Goal: Transaction & Acquisition: Book appointment/travel/reservation

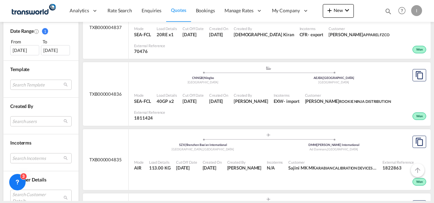
scroll to position [273, 0]
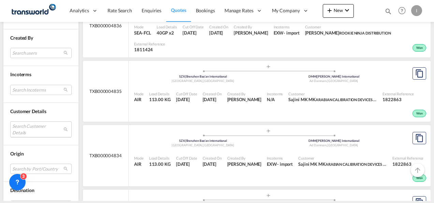
click at [20, 126] on md-select "Search Customer Details user name user [PERSON_NAME] [PERSON_NAME][EMAIL_ADDRES…" at bounding box center [40, 129] width 61 height 16
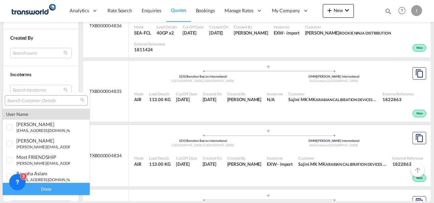
click at [24, 102] on input "search" at bounding box center [43, 101] width 73 height 6
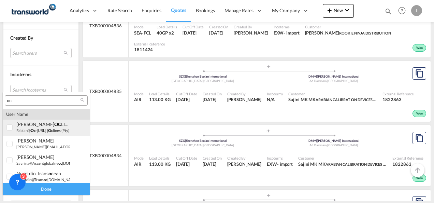
type input "oc"
click at [32, 131] on span "oc" at bounding box center [33, 130] width 5 height 4
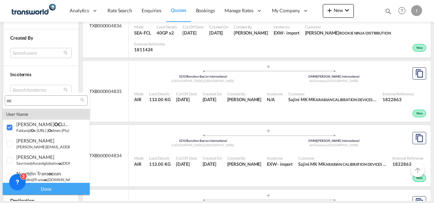
click at [47, 191] on div "Done" at bounding box center [46, 189] width 87 height 12
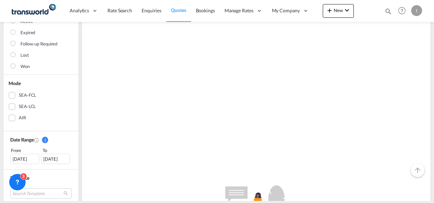
scroll to position [205, 0]
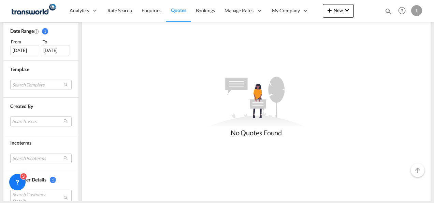
click at [26, 54] on div "[DATE]" at bounding box center [24, 50] width 29 height 10
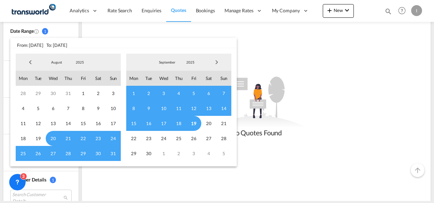
click at [30, 63] on span "Previous Month" at bounding box center [31, 62] width 14 height 14
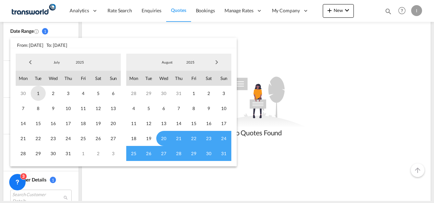
click at [37, 94] on span "1" at bounding box center [38, 93] width 15 height 15
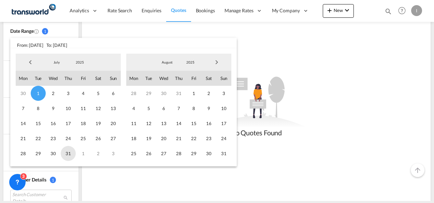
click at [67, 152] on span "31" at bounding box center [68, 153] width 15 height 15
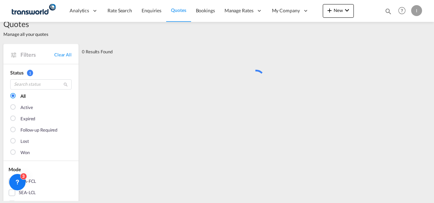
scroll to position [0, 0]
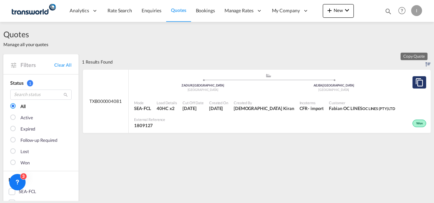
click at [416, 81] on md-icon "assets/icons/custom/copyQuote.svg" at bounding box center [420, 82] width 8 height 8
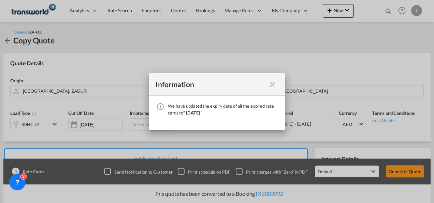
click at [270, 84] on md-icon "icon-close fg-AAA8AD cursor" at bounding box center [272, 84] width 8 height 8
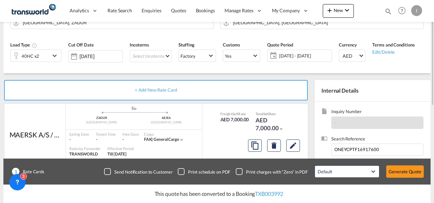
scroll to position [102, 0]
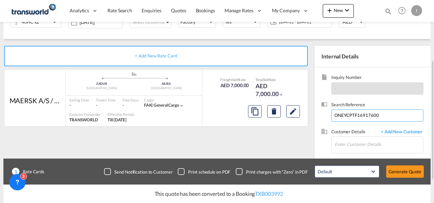
click at [359, 116] on input "ONEYCPTF16917600" at bounding box center [378, 115] width 92 height 12
paste input "25914721"
type input "259147210"
click at [349, 146] on input "Enter Customer Details" at bounding box center [379, 144] width 88 height 15
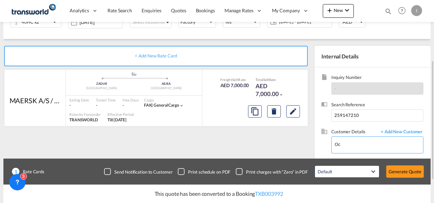
drag, startPoint x: 348, startPoint y: 145, endPoint x: 308, endPoint y: 142, distance: 40.4
click at [310, 142] on div "+ Add New Rate Card MAERSK A/S / TDWC-[GEOGRAPHIC_DATA] added by you .a{fill:#a…" at bounding box center [217, 115] width 428 height 153
click at [345, 145] on input "oc" at bounding box center [379, 144] width 88 height 15
click at [345, 145] on input "oc line" at bounding box center [379, 144] width 88 height 15
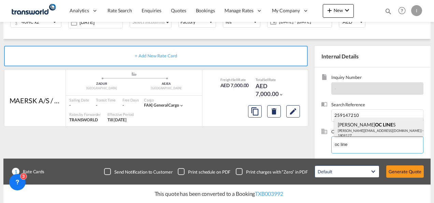
click at [361, 135] on div "[PERSON_NAME] LINE S [PERSON_NAME][EMAIL_ADDRESS][DOMAIN_NAME] | OC LINE S (PTY…" at bounding box center [379, 129] width 89 height 23
type input "OC LINES (PTY) LTD, Fabian OC LINES, [EMAIL_ADDRESS][DOMAIN_NAME]"
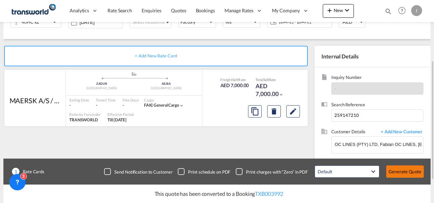
click at [400, 172] on button "Generate Quote" at bounding box center [406, 171] width 38 height 12
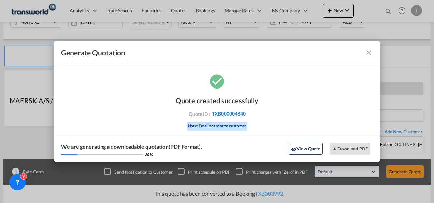
click at [224, 112] on span "TXB000004840" at bounding box center [229, 114] width 34 height 6
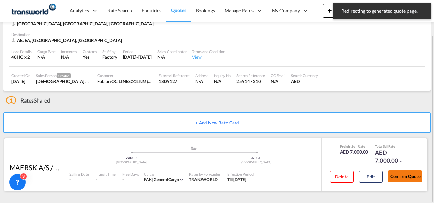
click at [407, 174] on button "Confirm Quote" at bounding box center [405, 176] width 34 height 12
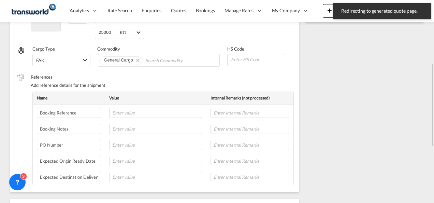
scroll to position [51, 0]
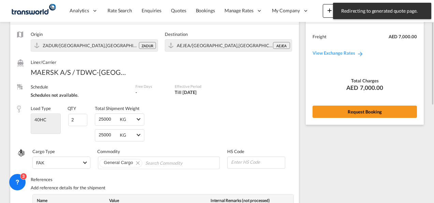
click at [354, 106] on button "Request Booking" at bounding box center [365, 112] width 104 height 12
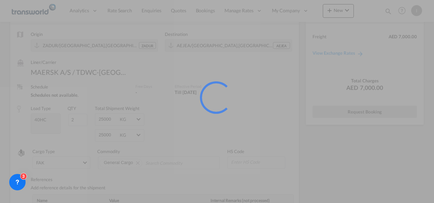
scroll to position [13, 0]
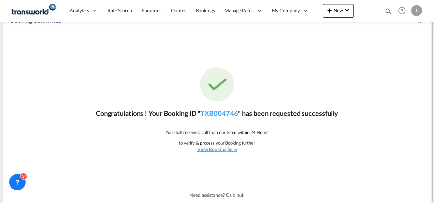
click at [196, 119] on div "Congratulations ! Your Booking ID " TXB004746 " has been requested successfully…" at bounding box center [217, 110] width 428 height 154
click at [213, 116] on link "TXB004746" at bounding box center [219, 113] width 38 height 8
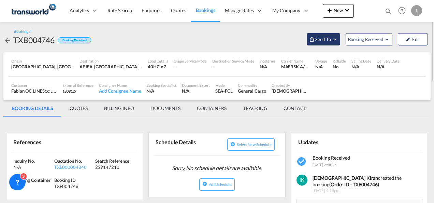
click at [325, 42] on span "Send To" at bounding box center [323, 39] width 17 height 7
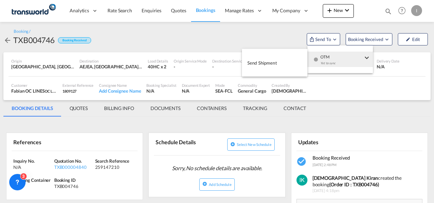
click at [271, 65] on span "Send Shipment" at bounding box center [263, 62] width 30 height 11
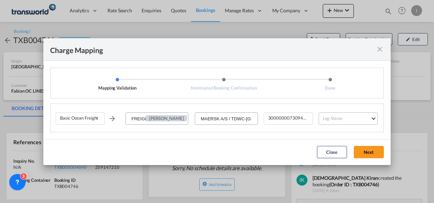
click at [328, 120] on md-select "Leg Name HANDLING ORIGIN VESSEL HANDLING DESTINATION OTHERS TL PICK UP CUSTOMS …" at bounding box center [348, 118] width 59 height 12
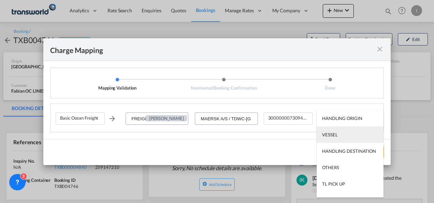
click at [330, 136] on div "VESSEL" at bounding box center [329, 134] width 15 height 6
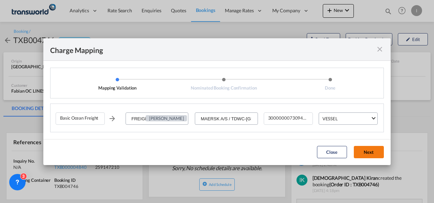
click at [369, 153] on button "Next" at bounding box center [369, 152] width 30 height 12
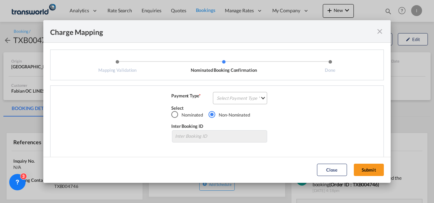
click at [238, 101] on md-select "Select Payment Type COLLECT PREPAID" at bounding box center [240, 98] width 54 height 12
click at [0, 0] on md-option "COLLECT" at bounding box center [0, 0] width 0 height 0
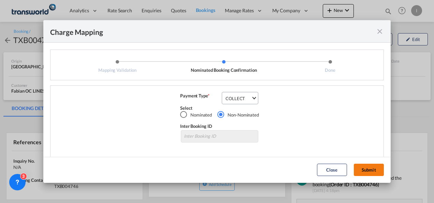
click at [361, 171] on button "Submit" at bounding box center [369, 170] width 30 height 12
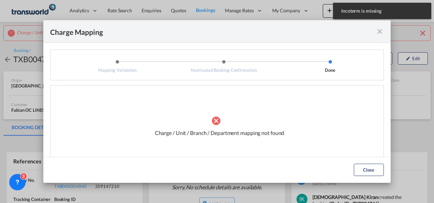
click at [378, 33] on md-icon "icon-close fg-AAA8AD cursor" at bounding box center [380, 31] width 8 height 8
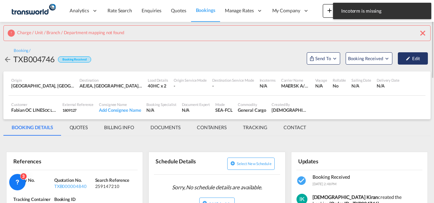
click at [408, 61] on button "Edit" at bounding box center [413, 58] width 30 height 12
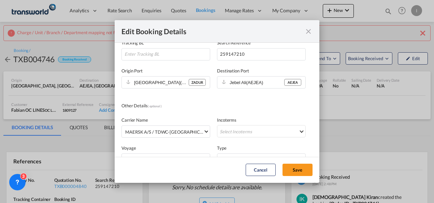
scroll to position [68, 0]
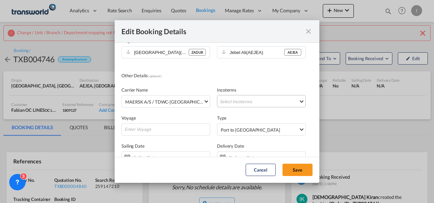
click at [237, 102] on md-select "Select Incoterms CIF - export Cost,Insurance and Freight CIF - import Cost,Insu…" at bounding box center [261, 101] width 89 height 12
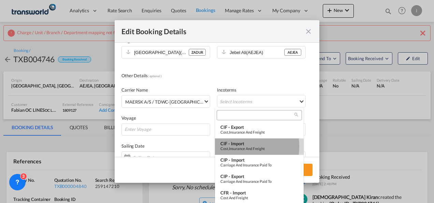
click at [240, 146] on div "Cost,Insurance and Freight" at bounding box center [260, 148] width 78 height 4
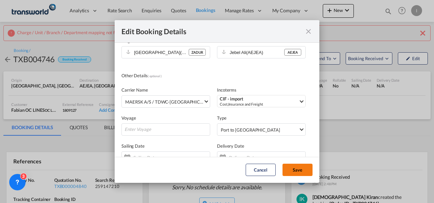
click at [295, 167] on button "Save" at bounding box center [298, 170] width 30 height 12
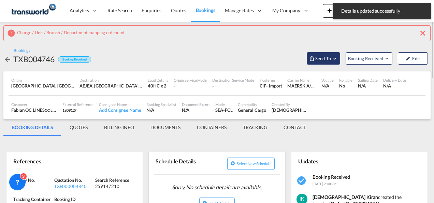
click at [320, 57] on span "Send To" at bounding box center [323, 58] width 17 height 7
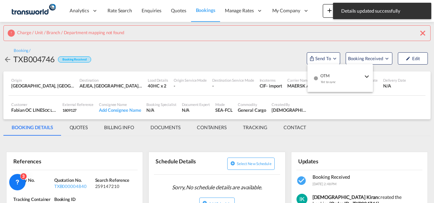
click at [325, 83] on div "Yet to sync" at bounding box center [342, 83] width 42 height 14
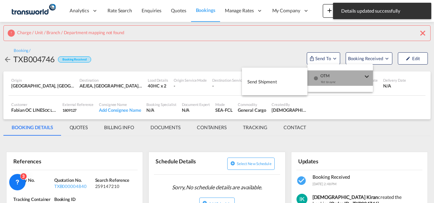
click at [299, 77] on button "Send Shipment" at bounding box center [275, 81] width 66 height 15
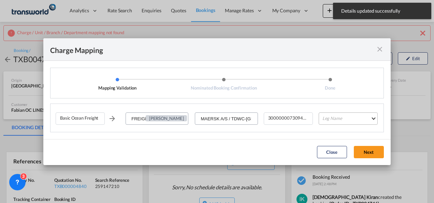
click at [337, 119] on md-select "Leg Name HANDLING ORIGIN VESSEL HANDLING DESTINATION OTHERS TL PICK UP CUSTOMS …" at bounding box center [348, 118] width 59 height 12
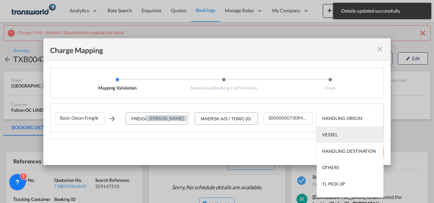
click at [333, 130] on md-option "VESSEL" at bounding box center [350, 134] width 67 height 16
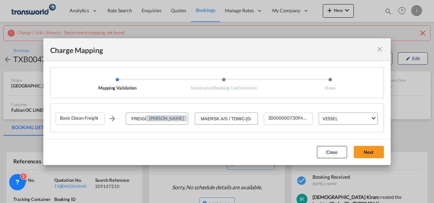
drag, startPoint x: 366, startPoint y: 151, endPoint x: 360, endPoint y: 150, distance: 5.6
click at [366, 151] on button "Next" at bounding box center [369, 152] width 30 height 12
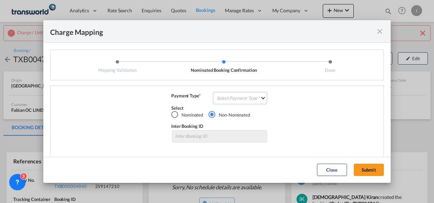
click at [243, 99] on md-select "Select Payment Type COLLECT PREPAID" at bounding box center [240, 98] width 54 height 12
click at [369, 169] on md-backdrop at bounding box center [217, 101] width 434 height 203
click at [230, 99] on md-select "Select Payment Type" at bounding box center [240, 98] width 54 height 12
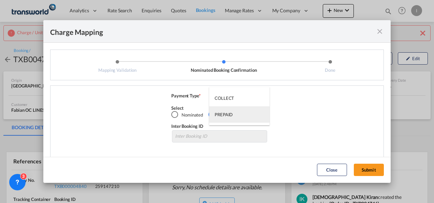
click at [230, 106] on md-option "PREPAID" at bounding box center [239, 114] width 60 height 16
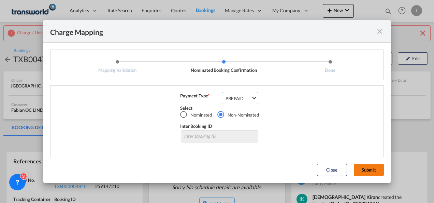
click at [371, 167] on button "Submit" at bounding box center [369, 170] width 30 height 12
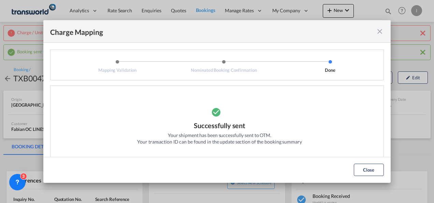
click at [359, 165] on button "Close" at bounding box center [369, 170] width 30 height 12
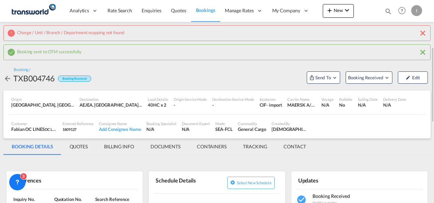
scroll to position [34, 0]
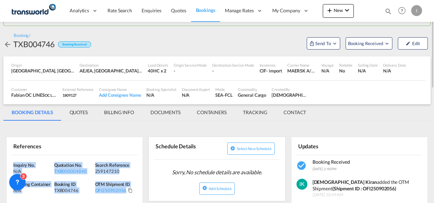
drag, startPoint x: 138, startPoint y: 188, endPoint x: 1, endPoint y: 155, distance: 140.5
copy div "Inquiry No. N/A Quotation No. TXB000004840 Search Reference 259147210 Tracking …"
click at [334, 10] on md-icon "icon-plus 400-fg" at bounding box center [330, 10] width 8 height 8
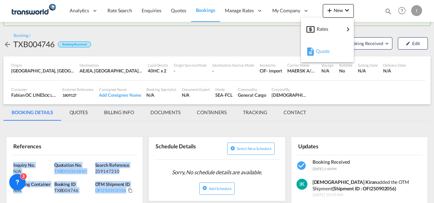
click at [324, 54] on span "Quote" at bounding box center [320, 51] width 8 height 14
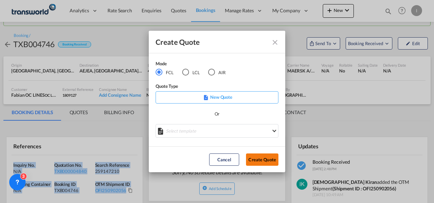
click at [260, 160] on button "Create Quote" at bounding box center [262, 159] width 32 height 12
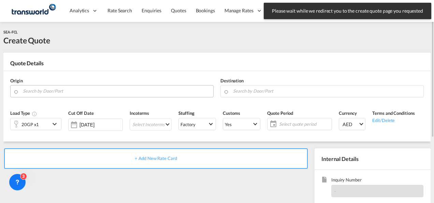
click at [44, 91] on input "Search by Door/Port" at bounding box center [116, 91] width 187 height 12
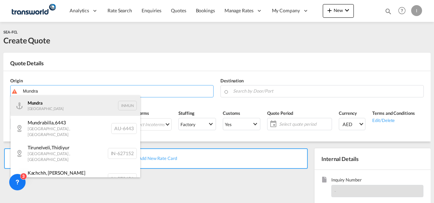
click at [40, 107] on div "Mundra India INMUN" at bounding box center [76, 105] width 130 height 20
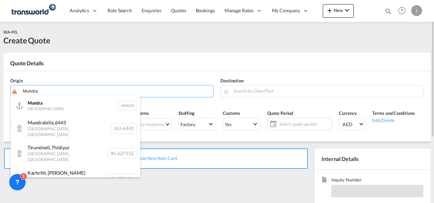
type input "Mundra, INMUN"
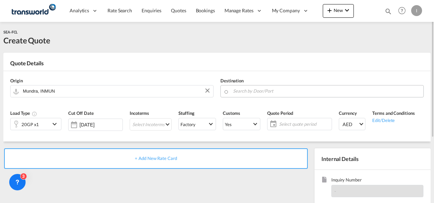
click at [243, 96] on md-autocomplete at bounding box center [326, 91] width 187 height 12
click at [243, 92] on input "Search by Door/Port" at bounding box center [326, 91] width 187 height 12
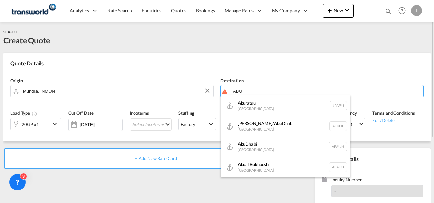
click at [257, 142] on div "[GEOGRAPHIC_DATA] [GEOGRAPHIC_DATA] [GEOGRAPHIC_DATA]" at bounding box center [286, 146] width 130 height 20
type input "[GEOGRAPHIC_DATA], [GEOGRAPHIC_DATA]"
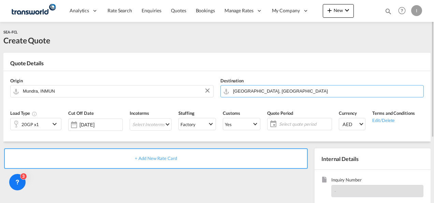
click at [41, 128] on div "20GP x1" at bounding box center [31, 124] width 40 height 12
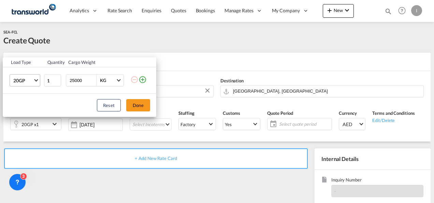
click at [36, 84] on md-select-value "20GP" at bounding box center [26, 80] width 27 height 12
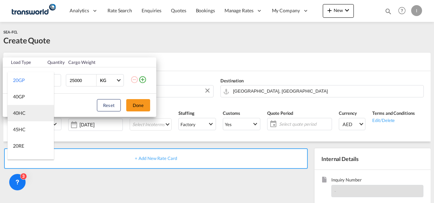
click at [22, 113] on div "40HC" at bounding box center [19, 113] width 13 height 7
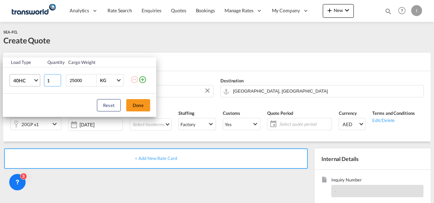
click at [58, 79] on input "2" at bounding box center [52, 80] width 17 height 12
click at [59, 79] on input "3" at bounding box center [52, 80] width 17 height 12
click at [59, 79] on input "4" at bounding box center [52, 80] width 17 height 12
type input "5"
click at [59, 79] on input "5" at bounding box center [52, 80] width 17 height 12
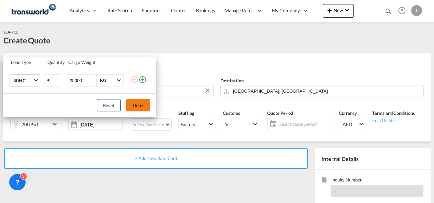
click at [141, 104] on button "Done" at bounding box center [138, 105] width 24 height 12
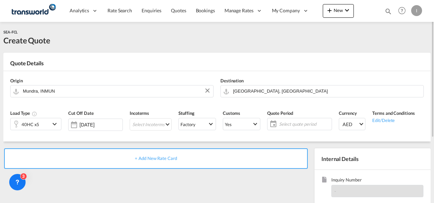
click at [53, 125] on md-icon "icon-chevron-down" at bounding box center [56, 124] width 10 height 8
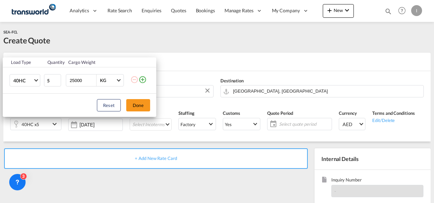
click at [144, 80] on md-icon "icon-plus-circle-outline" at bounding box center [143, 79] width 8 height 8
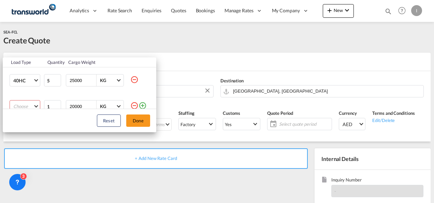
click at [31, 106] on md-select "Choose 20GP 40GP 40HC 45HC 20RE 40RE 40HR 20OT 40OT 20FR 40FR 40NR 20NR 45S 20T…" at bounding box center [25, 106] width 31 height 12
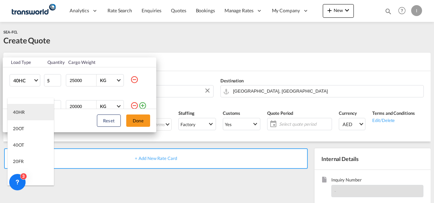
scroll to position [102, 0]
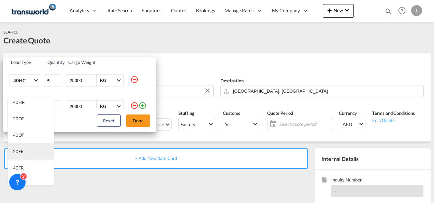
click at [26, 152] on md-option "20FR" at bounding box center [31, 151] width 46 height 16
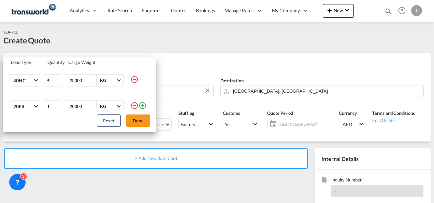
scroll to position [3, 0]
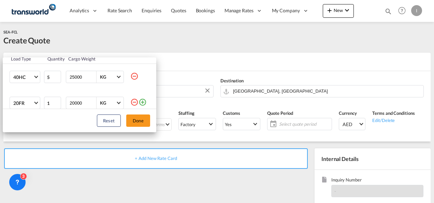
click at [142, 105] on md-icon "icon-plus-circle-outline" at bounding box center [143, 102] width 8 height 8
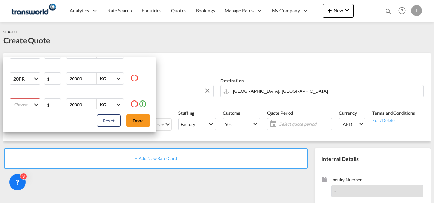
scroll to position [36, 0]
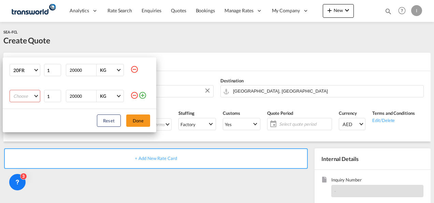
click at [36, 96] on md-select "Choose 20GP 40GP 40HC 45HC 20RE 40RE 40HR 20OT 40OT 20FR 40FR 40NR 20NR 45S 20T…" at bounding box center [25, 96] width 31 height 12
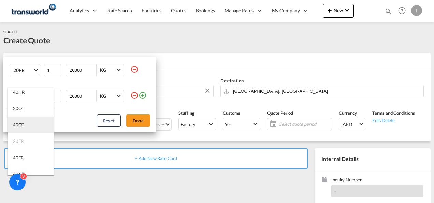
scroll to position [137, 0]
click at [23, 124] on div "40FR" at bounding box center [18, 123] width 11 height 6
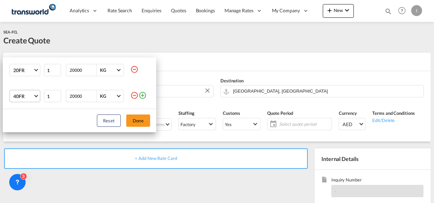
click at [36, 96] on span "Choose: \a40FR" at bounding box center [36, 96] width 4 height 4
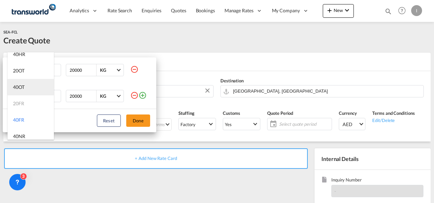
scroll to position [94, 0]
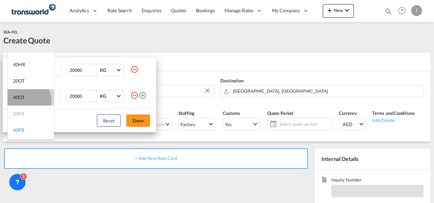
click at [26, 101] on md-option "40OT" at bounding box center [31, 97] width 46 height 16
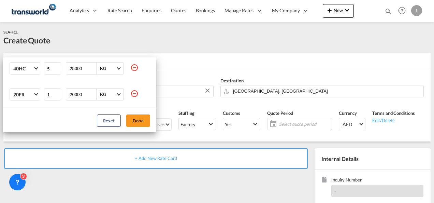
scroll to position [0, 0]
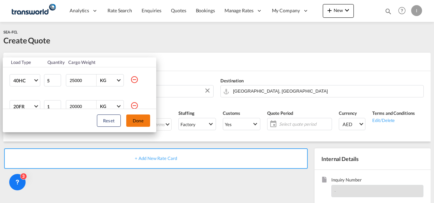
click at [137, 122] on button "Done" at bounding box center [138, 120] width 24 height 12
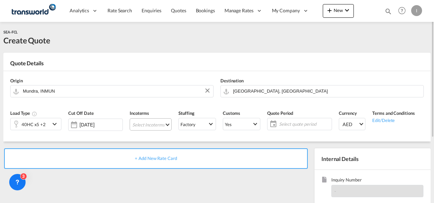
click at [142, 124] on md-select "Select Incoterms CIF - export Cost,Insurance and Freight CIF - import Cost,Insu…" at bounding box center [151, 124] width 42 height 12
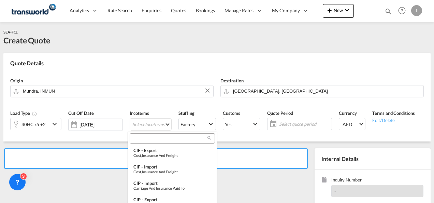
click at [141, 141] on input "search" at bounding box center [170, 138] width 76 height 6
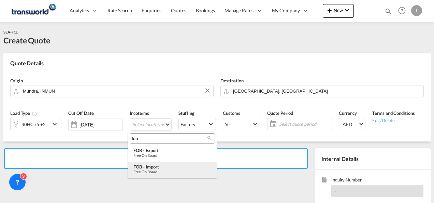
type input "fob"
click at [155, 167] on div "FOB - import" at bounding box center [173, 166] width 78 height 5
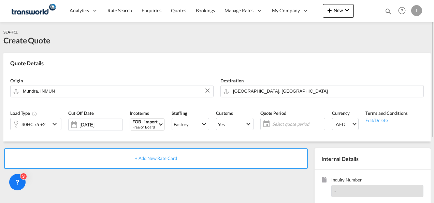
click at [296, 128] on span "Select quote period" at bounding box center [298, 124] width 54 height 10
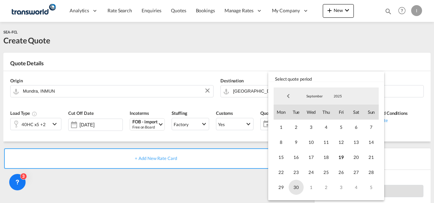
click at [293, 186] on span "30" at bounding box center [296, 187] width 15 height 15
click at [216, 174] on md-backdrop at bounding box center [217, 101] width 434 height 203
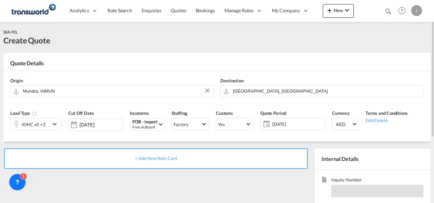
scroll to position [96, 0]
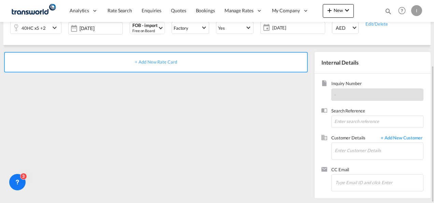
click at [351, 128] on div "Search Reference" at bounding box center [373, 121] width 102 height 27
click at [348, 121] on input at bounding box center [378, 121] width 92 height 12
paste input "TWI 21838"
type input "TWI 21838"
click at [357, 152] on input "Enter Customer Details" at bounding box center [379, 150] width 88 height 15
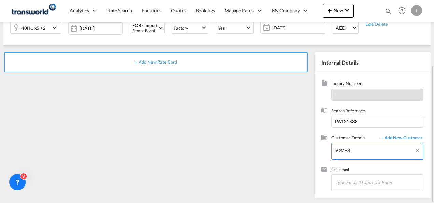
drag, startPoint x: 357, startPoint y: 152, endPoint x: 323, endPoint y: 152, distance: 34.2
click at [323, 152] on div "Customer Details + Add New Customer Enter Customer Details hOMES" at bounding box center [373, 151] width 102 height 32
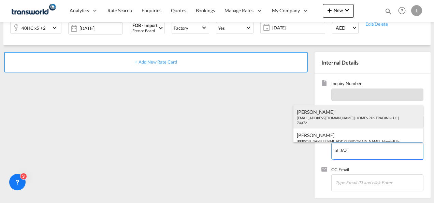
click at [322, 115] on div "Abhay S [EMAIL_ADDRESS][DOMAIN_NAME] | HOMES R US TRADING LLC | 70372" at bounding box center [359, 116] width 130 height 23
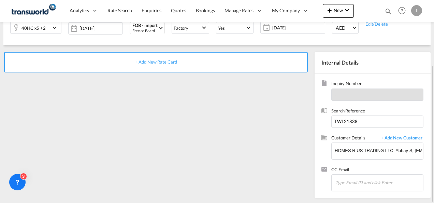
click at [225, 120] on div "+ Add New Rate Card" at bounding box center [157, 123] width 308 height 143
click at [383, 149] on input "HOMES R US TRADING LLC, Abhay S, [EMAIL_ADDRESS][DOMAIN_NAME]" at bounding box center [379, 150] width 88 height 15
click at [383, 148] on input "HOMES R US TRADING LLC, Abhay S, [EMAIL_ADDRESS][DOMAIN_NAME]" at bounding box center [379, 150] width 88 height 15
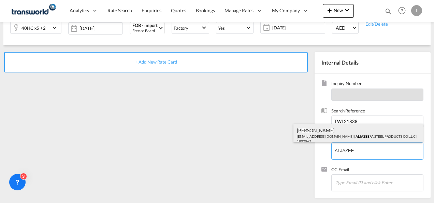
click at [328, 131] on div "[PERSON_NAME] [PERSON_NAME][EMAIL_ADDRESS][DOMAIN_NAME] | ALJAZEE RA STEEL PROD…" at bounding box center [359, 135] width 130 height 23
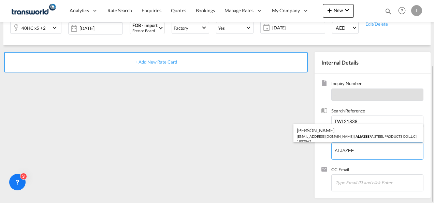
type input "ALJAZEERA STEEL PRODUCTS CO L.L.C, [PERSON_NAME], [EMAIL_ADDRESS][DOMAIN_NAME]"
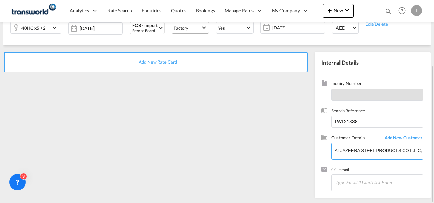
scroll to position [0, 0]
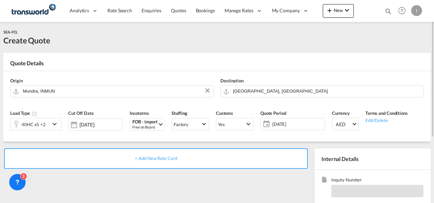
click at [147, 155] on div "+ Add New Rate Card" at bounding box center [156, 158] width 304 height 20
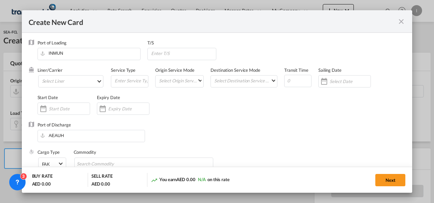
type input "Basic Ocean Freight"
select select "per equipment"
click at [60, 83] on md-select "Select Liner 2HM LOGISTICS D.O.O 2HM LOGISTICS D.O.O. / TDWC-CAPODISTRI 2HM LOG…" at bounding box center [71, 81] width 66 height 12
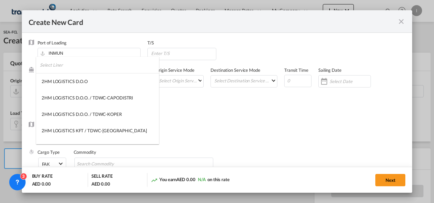
click at [59, 68] on input "search" at bounding box center [99, 65] width 119 height 16
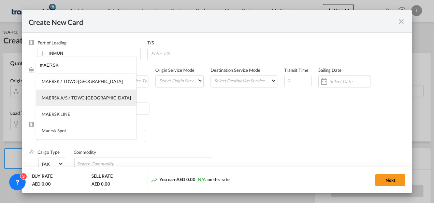
type input "mAERSK"
click at [61, 93] on md-option "MAERSK A/S / TDWC-[GEOGRAPHIC_DATA]" at bounding box center [86, 97] width 100 height 16
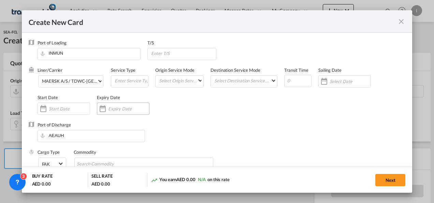
click at [121, 107] on input "Create New CardPort ..." at bounding box center [128, 108] width 41 height 5
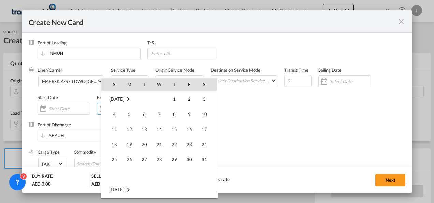
scroll to position [158176, 0]
click at [145, 172] on span "30" at bounding box center [145, 174] width 14 height 14
type input "[DATE]"
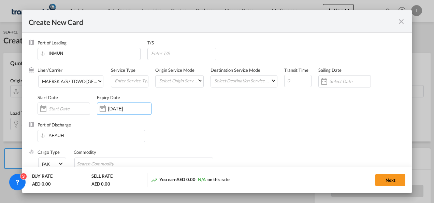
click at [156, 144] on div "Port of Discharge [GEOGRAPHIC_DATA]" at bounding box center [217, 135] width 377 height 27
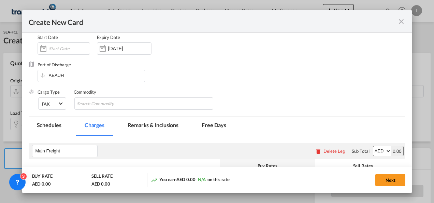
scroll to position [68, 0]
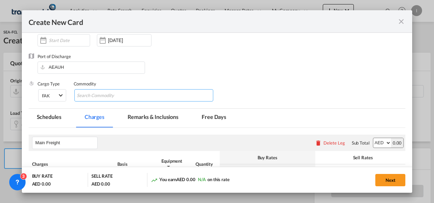
click at [91, 96] on input "Search Commodity" at bounding box center [108, 95] width 62 height 11
type input "gENERAL cARGO"
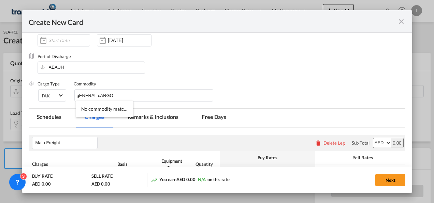
click at [377, 3] on div "Create New Card Port of [GEOGRAPHIC_DATA] INMUN T/S Liner/Carrier MAERSK A/S / …" at bounding box center [217, 101] width 434 height 203
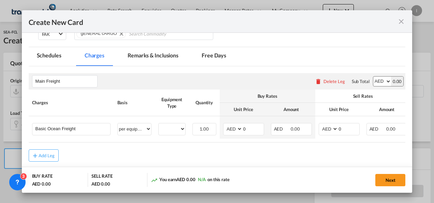
scroll to position [162, 0]
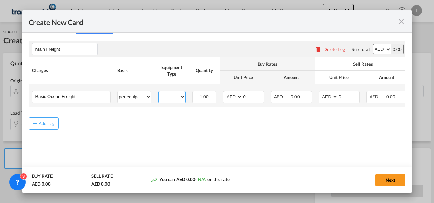
click at [173, 100] on select "40HC 20FR 40OT" at bounding box center [172, 96] width 27 height 9
select select "40HC"
click at [159, 92] on select "40HC 20FR 40OT" at bounding box center [172, 96] width 27 height 9
drag, startPoint x: 250, startPoint y: 97, endPoint x: 240, endPoint y: 97, distance: 10.6
click at [240, 97] on md-input-container "AED AFN ALL AMD ANG AOA ARS AUD AWG AZN BAM BBD BDT BGN BHD BIF BMD BND BOB BRL…" at bounding box center [243, 97] width 41 height 12
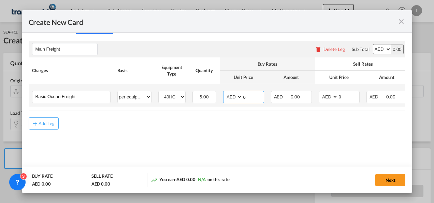
click at [230, 96] on select "AED AFN ALL AMD ANG AOA ARS AUD AWG AZN BAM BBD BDT BGN BHD BIF BMD BND BOB BRL…" at bounding box center [234, 96] width 18 height 9
select select "string:USD"
click at [225, 92] on select "AED AFN ALL AMD ANG AOA ARS AUD AWG AZN BAM BBD BDT BGN BHD BIF BMD BND BOB BRL…" at bounding box center [234, 96] width 18 height 9
click at [246, 93] on input "305" at bounding box center [253, 96] width 21 height 10
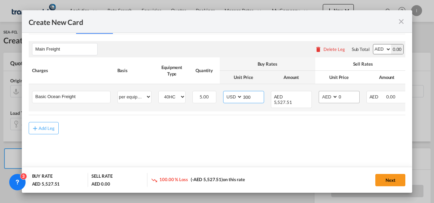
type input "300"
click at [320, 96] on span "AED AFN ALL AMD ANG AOA ARS AUD AWG AZN BAM BBD BDT BGN BHD BIF BMD BND BOB BRL…" at bounding box center [328, 97] width 19 height 12
click at [324, 96] on select "AED AFN ALL AMD ANG AOA ARS AUD AWG AZN BAM BBD BDT BGN BHD BIF BMD BND BOB BRL…" at bounding box center [329, 96] width 18 height 9
select select "string:USD"
click at [320, 92] on select "AED AFN ALL AMD ANG AOA ARS AUD AWG AZN BAM BBD BDT BGN BHD BIF BMD BND BOB BRL…" at bounding box center [329, 96] width 18 height 9
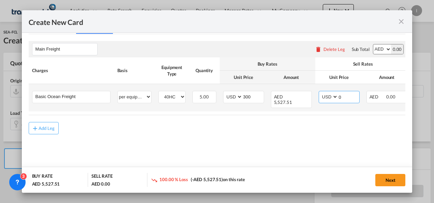
drag, startPoint x: 341, startPoint y: 99, endPoint x: 320, endPoint y: 99, distance: 21.2
click at [320, 99] on md-input-container "AED AFN ALL AMD ANG AOA ARS AUD AWG AZN BAM BBD BDT BGN BHD BIF BMD BND BOB BRL…" at bounding box center [339, 97] width 41 height 12
type input "4"
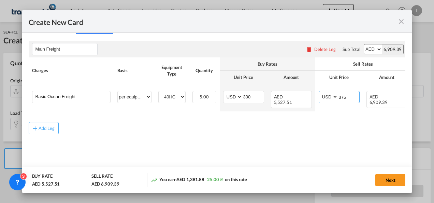
type input "375"
click at [276, 131] on div "Add Leg" at bounding box center [217, 128] width 377 height 12
drag, startPoint x: 279, startPoint y: 112, endPoint x: 353, endPoint y: 116, distance: 73.9
click at [353, 116] on rate-modification "Main Freight Please enter leg name Leg Name Already Exists Delete Leg Sub Total…" at bounding box center [217, 84] width 377 height 100
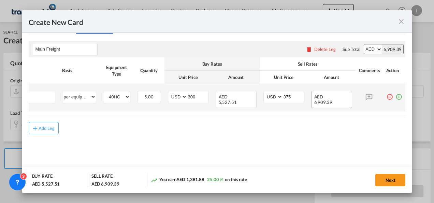
drag, startPoint x: 396, startPoint y: 97, endPoint x: 391, endPoint y: 98, distance: 5.5
click at [397, 97] on md-icon "icon-plus-circle-outline green-400-fg" at bounding box center [399, 94] width 7 height 7
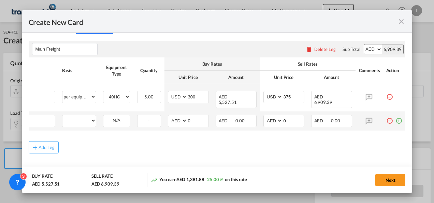
scroll to position [0, 7]
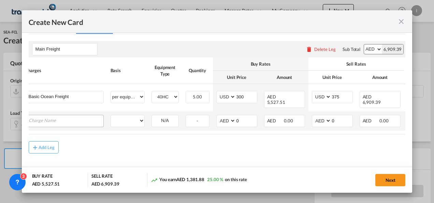
click at [58, 115] on input "Charge Name" at bounding box center [66, 120] width 75 height 10
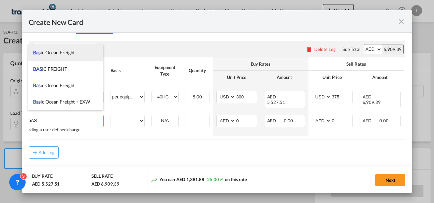
click at [59, 54] on span "Bas ic Ocean Freight" at bounding box center [54, 53] width 42 height 6
type input "Basic Ocean Freight"
select select "per equipment"
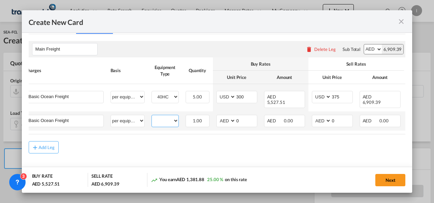
click at [159, 116] on select "40HC 20FR 40OT" at bounding box center [165, 120] width 27 height 9
select select "20FR"
click at [152, 116] on select "40HC 20FR 40OT" at bounding box center [165, 120] width 27 height 9
click at [225, 116] on select "AED AFN ALL AMD ANG AOA ARS AUD AWG AZN BAM BBD BDT BGN BHD BIF BMD BND BOB BRL…" at bounding box center [227, 120] width 18 height 9
select select "string:USD"
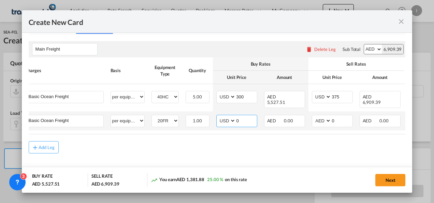
click at [218, 116] on select "AED AFN ALL AMD ANG AOA ARS AUD AWG AZN BAM BBD BDT BGN BHD BIF BMD BND BOB BRL…" at bounding box center [227, 120] width 18 height 9
click at [221, 115] on md-input-container "AED AFN ALL AMD ANG AOA ARS AUD AWG AZN BAM BBD BDT BGN BHD BIF BMD BND BOB BRL…" at bounding box center [236, 121] width 41 height 12
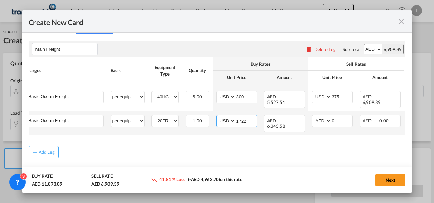
click at [239, 117] on input "1722" at bounding box center [246, 120] width 21 height 10
type input "1722"
click at [322, 116] on select "AED AFN ALL AMD ANG AOA ARS AUD AWG AZN BAM BBD BDT BGN BHD BIF BMD BND BOB BRL…" at bounding box center [322, 120] width 18 height 9
select select "string:USD"
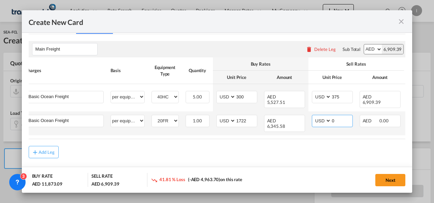
click at [313, 116] on select "AED AFN ALL AMD ANG AOA ARS AUD AWG AZN BAM BBD BDT BGN BHD BIF BMD BND BOB BRL…" at bounding box center [322, 120] width 18 height 9
drag, startPoint x: 339, startPoint y: 118, endPoint x: 325, endPoint y: 118, distance: 14.0
click at [325, 118] on md-input-container "AED AFN ALL AMD ANG AOA ARS AUD AWG AZN BAM BBD BDT BGN BHD BIF BMD BND BOB BRL…" at bounding box center [332, 121] width 41 height 12
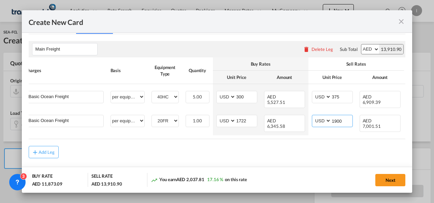
type input "1900"
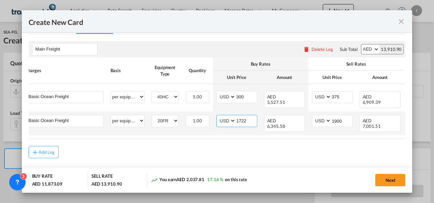
click at [244, 116] on input "1722" at bounding box center [246, 120] width 21 height 10
type input "1650"
click at [333, 115] on input "1900" at bounding box center [342, 120] width 21 height 10
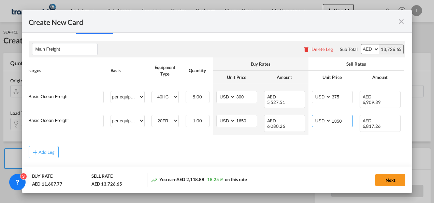
type input "1850"
click at [296, 152] on md-content "Main Freight Please enter leg name Leg Name Already Exists Delete Leg Sub Total…" at bounding box center [217, 109] width 377 height 151
drag, startPoint x: 318, startPoint y: 131, endPoint x: 395, endPoint y: 131, distance: 77.9
click at [395, 131] on rate-modification "Main Freight Please enter leg name Leg Name Already Exists Delete Leg Sub Total…" at bounding box center [217, 96] width 377 height 124
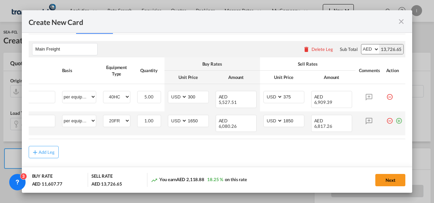
click at [396, 117] on md-icon "icon-plus-circle-outline green-400-fg" at bounding box center [399, 118] width 7 height 7
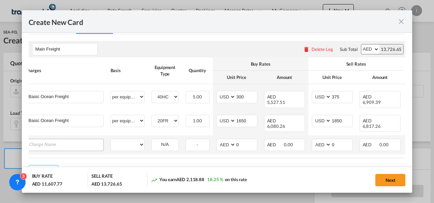
click at [43, 139] on input "Charge Name" at bounding box center [66, 144] width 75 height 10
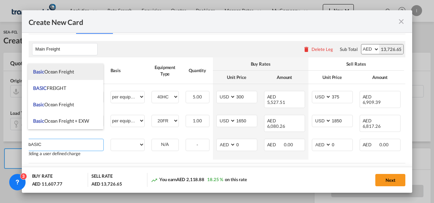
click at [63, 72] on span "Basic Ocean Freight" at bounding box center [53, 72] width 41 height 6
type input "Basic Ocean Freight"
select select "per equipment"
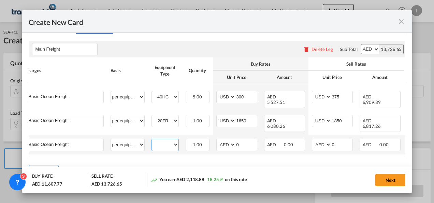
click at [158, 140] on select "40HC 20FR 40OT" at bounding box center [165, 144] width 27 height 9
select select "40OT"
click at [152, 140] on select "40HC 20FR 40OT" at bounding box center [165, 144] width 27 height 9
drag, startPoint x: 238, startPoint y: 136, endPoint x: 228, endPoint y: 137, distance: 10.7
click at [228, 139] on md-input-container "AED AFN ALL AMD ANG AOA ARS AUD AWG AZN BAM BBD BDT BGN BHD BIF BMD BND BOB BRL…" at bounding box center [236, 145] width 41 height 12
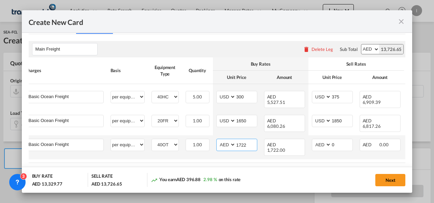
type input "1722"
click at [226, 140] on select "AED AFN ALL AMD ANG AOA ARS AUD AWG AZN BAM BBD BDT BGN BHD BIF BMD BND BOB BRL…" at bounding box center [227, 144] width 18 height 9
select select "string:USD"
click at [218, 140] on select "AED AFN ALL AMD ANG AOA ARS AUD AWG AZN BAM BBD BDT BGN BHD BIF BMD BND BOB BRL…" at bounding box center [227, 144] width 18 height 9
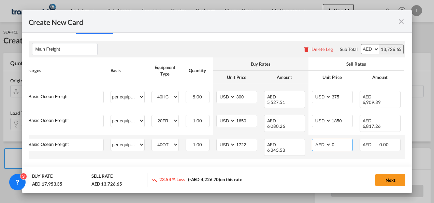
click at [318, 140] on select "AED AFN ALL AMD ANG AOA ARS AUD AWG AZN BAM BBD BDT BGN BHD BIF BMD BND BOB BRL…" at bounding box center [322, 144] width 18 height 9
select select "string:USD"
click at [313, 140] on select "AED AFN ALL AMD ANG AOA ARS AUD AWG AZN BAM BBD BDT BGN BHD BIF BMD BND BOB BRL…" at bounding box center [322, 144] width 18 height 9
drag, startPoint x: 336, startPoint y: 133, endPoint x: 317, endPoint y: 134, distance: 19.1
click at [318, 139] on md-input-container "AED AFN ALL AMD ANG AOA ARS AUD AWG AZN BAM BBD BDT BGN BHD BIF BMD BND BOB BRL…" at bounding box center [332, 145] width 41 height 12
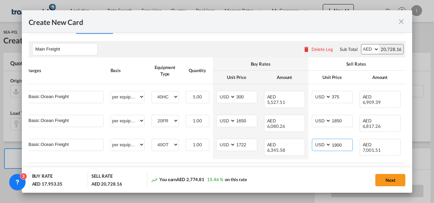
type input "1900"
click at [281, 170] on div "Add Leg" at bounding box center [217, 176] width 377 height 12
click at [375, 184] on div "Next" at bounding box center [334, 180] width 143 height 14
click at [386, 184] on button "Next" at bounding box center [391, 180] width 30 height 12
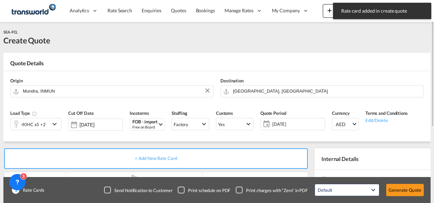
scroll to position [68, 0]
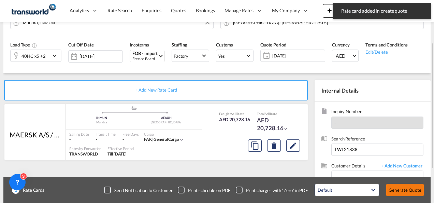
click at [402, 191] on button "Generate Quote" at bounding box center [406, 190] width 38 height 12
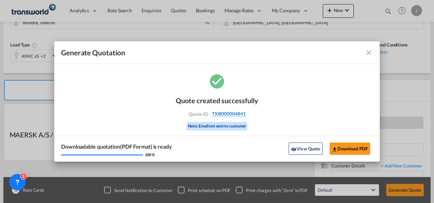
click at [237, 115] on span "TXB000004841" at bounding box center [229, 114] width 34 height 6
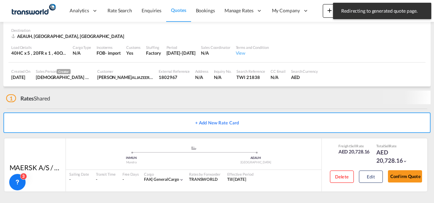
scroll to position [42, 0]
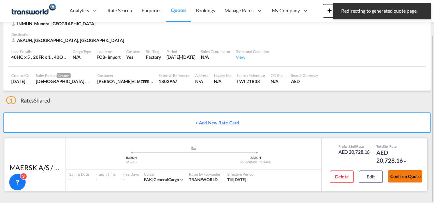
drag, startPoint x: 414, startPoint y: 179, endPoint x: 408, endPoint y: 176, distance: 6.3
click at [414, 179] on button "Confirm Quote" at bounding box center [405, 176] width 34 height 12
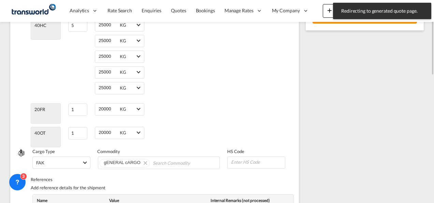
scroll to position [77, 0]
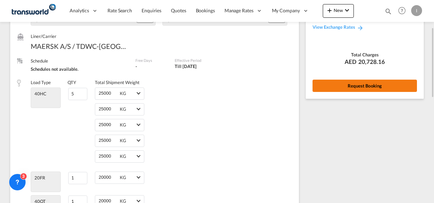
click at [353, 85] on button "Request Booking" at bounding box center [365, 86] width 104 height 12
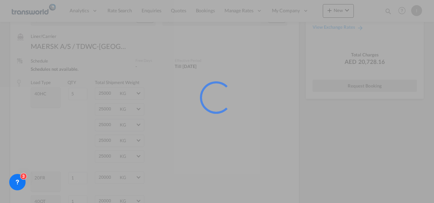
scroll to position [13, 0]
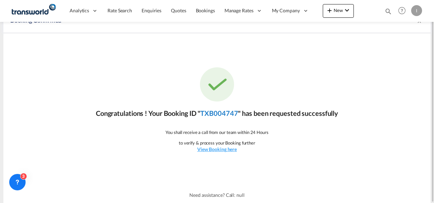
click at [232, 112] on link "TXB004747" at bounding box center [219, 113] width 38 height 8
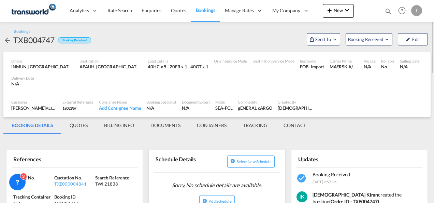
click at [324, 48] on div "Booking / TXB004747 Booking Received Send To OTM Yet to sync Send Shipment Book…" at bounding box center [217, 37] width 428 height 30
click at [325, 42] on span "Send To" at bounding box center [323, 39] width 17 height 7
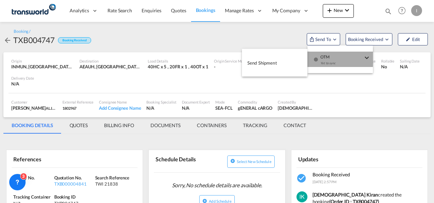
click at [325, 60] on div "Yet to sync" at bounding box center [342, 65] width 42 height 14
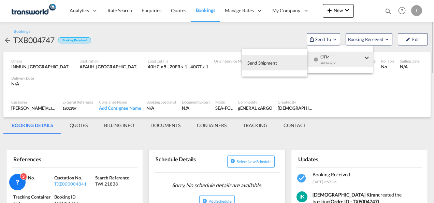
click at [295, 63] on button "Send Shipment" at bounding box center [275, 62] width 66 height 15
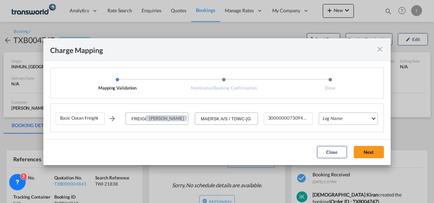
click at [338, 119] on md-select "Leg Name HANDLING ORIGIN VESSEL HANDLING DESTINATION OTHERS TL PICK UP CUSTOMS …" at bounding box center [348, 118] width 59 height 12
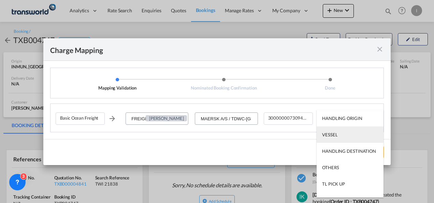
click at [332, 130] on md-option "VESSEL" at bounding box center [350, 134] width 67 height 16
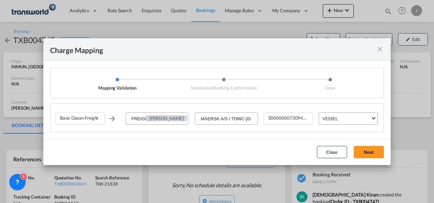
click at [365, 155] on button "Next" at bounding box center [369, 152] width 30 height 12
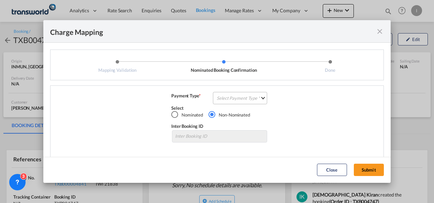
click at [229, 101] on md-select "Select Payment Type COLLECT PREPAID" at bounding box center [240, 98] width 54 height 12
click at [0, 0] on div "COLLECT" at bounding box center [0, 0] width 0 height 0
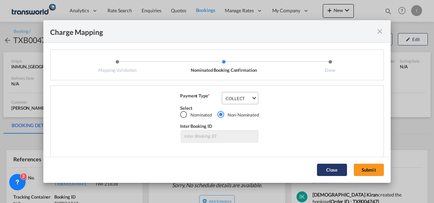
click at [371, 169] on button "Submit" at bounding box center [369, 170] width 30 height 12
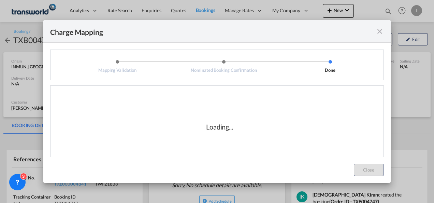
click at [212, 130] on div "Loading..." at bounding box center [219, 127] width 27 height 10
drag, startPoint x: 212, startPoint y: 130, endPoint x: 214, endPoint y: 138, distance: 9.0
click at [214, 138] on div "Loading..." at bounding box center [220, 127] width 328 height 68
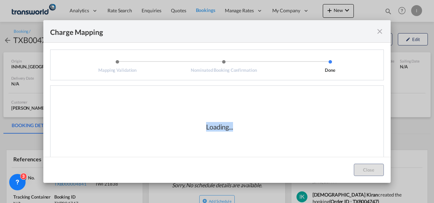
click at [214, 138] on div "Loading..." at bounding box center [220, 127] width 328 height 68
drag, startPoint x: 214, startPoint y: 138, endPoint x: 188, endPoint y: 123, distance: 30.3
click at [188, 123] on div "Loading..." at bounding box center [220, 127] width 68 height 10
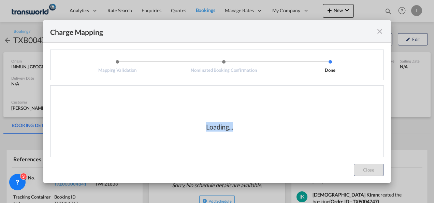
click at [190, 125] on div "Loading..." at bounding box center [220, 127] width 68 height 10
click at [206, 131] on div "Loading..." at bounding box center [219, 127] width 27 height 10
click at [248, 144] on div "Loading..." at bounding box center [220, 127] width 328 height 68
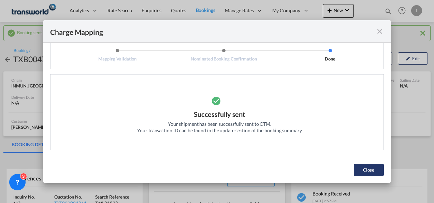
click at [381, 170] on button "Close" at bounding box center [369, 170] width 30 height 12
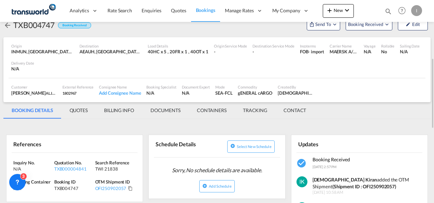
scroll to position [102, 0]
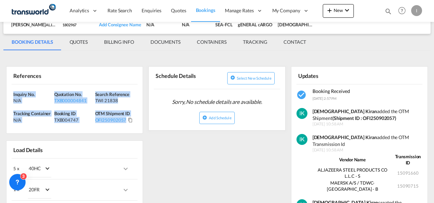
drag, startPoint x: 138, startPoint y: 119, endPoint x: -1, endPoint y: 85, distance: 143.7
click at [0, 85] on html "Analytics Reports Dashboard Rate Search Enquiries Quotes" at bounding box center [217, 101] width 434 height 203
drag, startPoint x: -1, startPoint y: 85, endPoint x: 26, endPoint y: 93, distance: 28.3
copy div "Inquiry No. N/A Quotation No. TXB000004841 Search Reference TWI 21838 Tracking …"
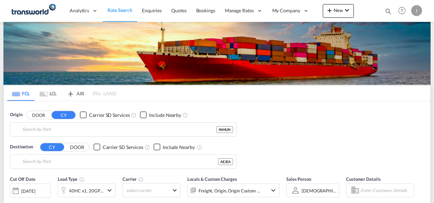
type input "Mundra, INMUN"
type input "[GEOGRAPHIC_DATA], [GEOGRAPHIC_DATA]"
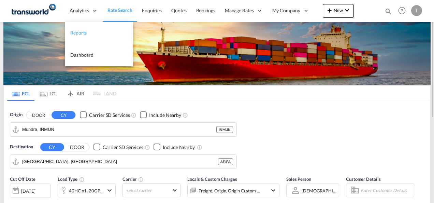
click at [82, 28] on link "Reports" at bounding box center [99, 33] width 68 height 22
